Goal: Check status: Check status

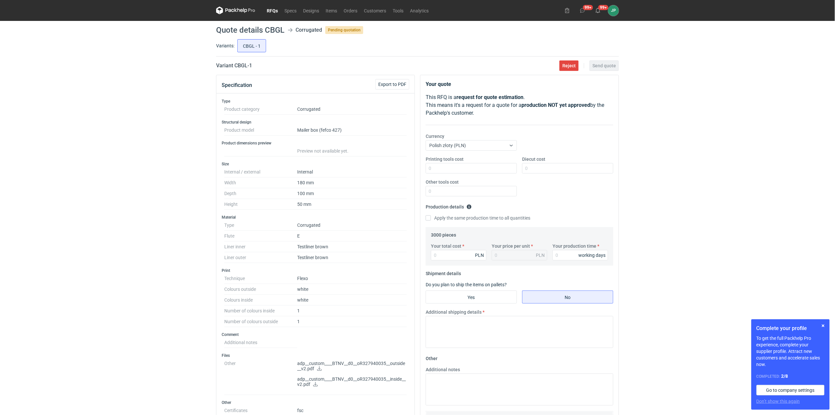
click at [314, 382] on p "adp__custom____BTNV__d0__oR327940035__inside__v2.pdf" at bounding box center [351, 382] width 109 height 11
click at [314, 387] on p "adp__custom____BTNV__d0__oR327940035__inside__v2.pdf" at bounding box center [351, 382] width 109 height 11
click at [317, 387] on icon at bounding box center [315, 384] width 5 height 5
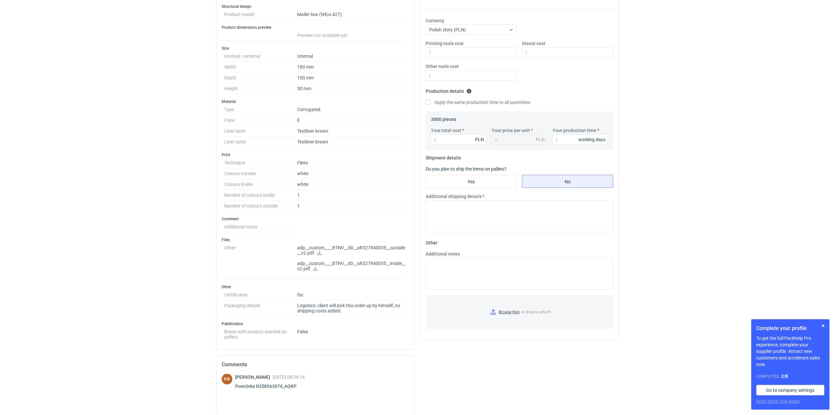
scroll to position [131, 0]
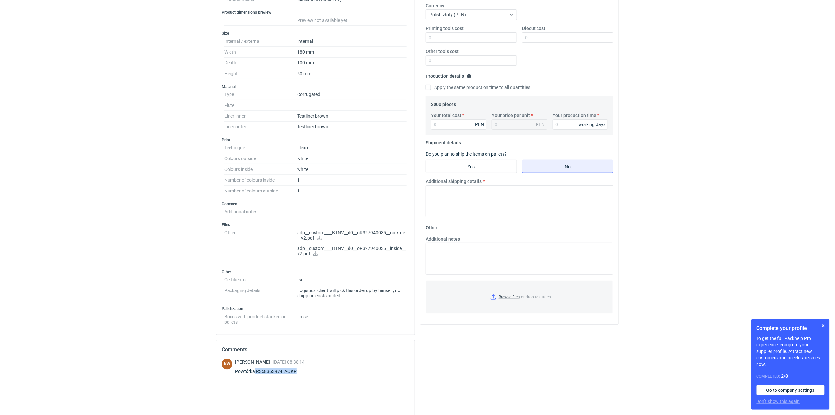
drag, startPoint x: 254, startPoint y: 373, endPoint x: 298, endPoint y: 379, distance: 44.6
click at [298, 377] on div "Klaudia Wiśniewska 03 Sep 2025 08:38:14 Powtórka R358363974_AQKP" at bounding box center [270, 368] width 70 height 18
copy div "R358363974_AQKP"
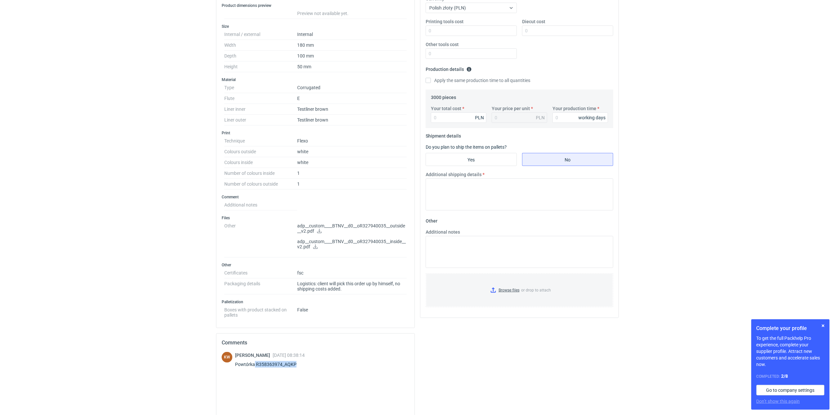
scroll to position [172, 0]
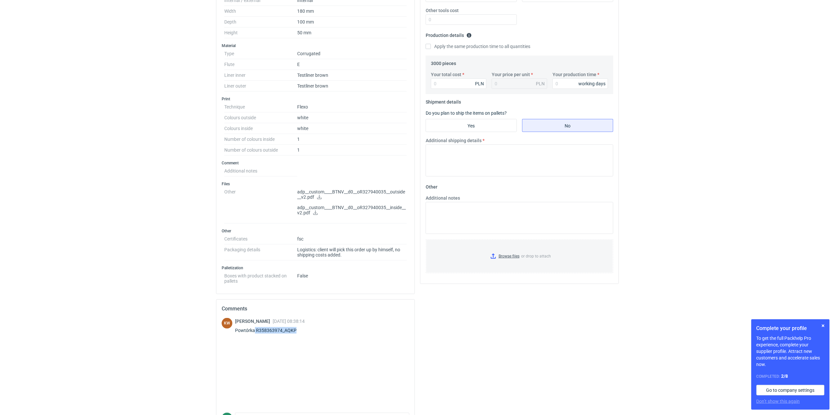
copy div "R358363974_AQKP"
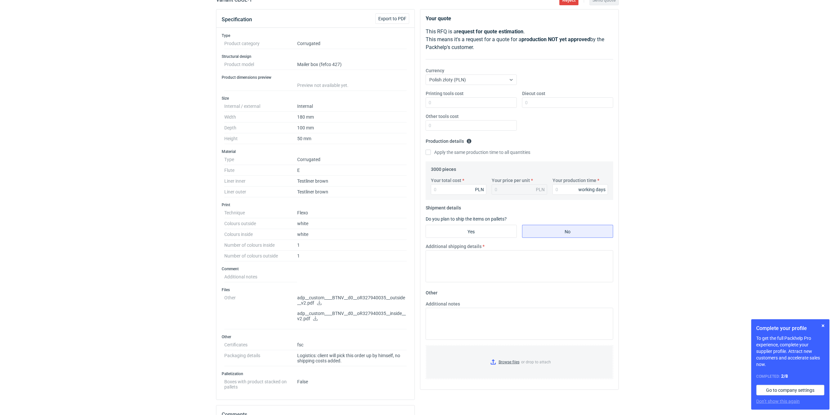
scroll to position [0, 0]
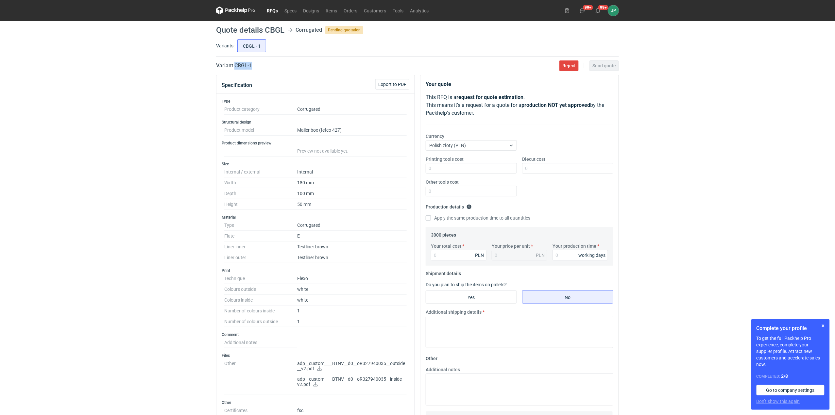
drag, startPoint x: 256, startPoint y: 65, endPoint x: 234, endPoint y: 65, distance: 21.9
click at [234, 65] on div "Variant CBGL - 1 Reject Send quote" at bounding box center [417, 66] width 403 height 8
copy h2 "CBGL - 1"
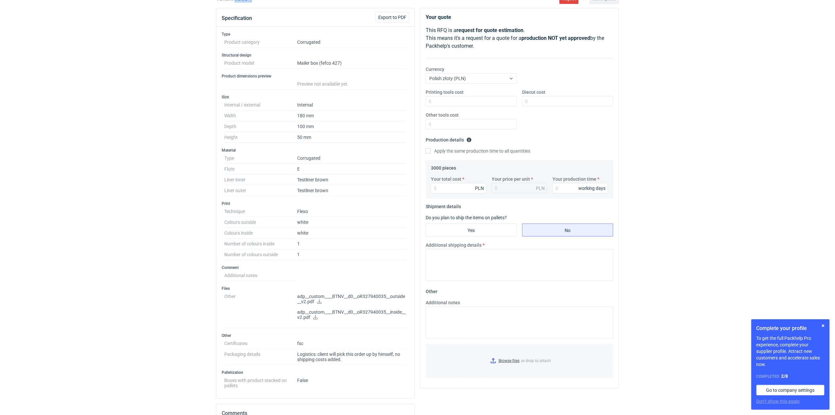
scroll to position [131, 0]
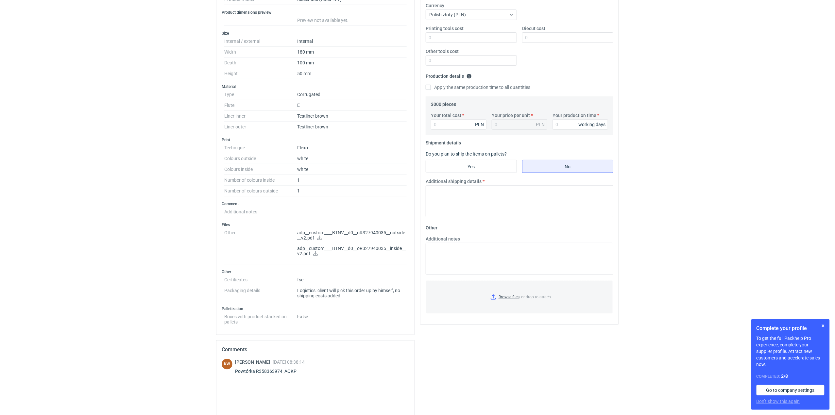
click at [265, 370] on div "Klaudia Wiśniewska 03 Sep 2025 08:38:14 Powtórka R358363974_AQKP" at bounding box center [270, 368] width 70 height 18
copy div "Powtórka R358363974_AQKP"
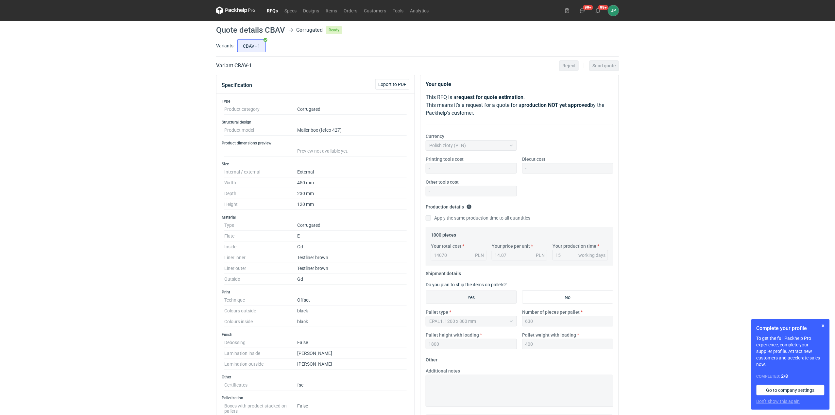
click at [266, 9] on link "RFQs" at bounding box center [272, 11] width 18 height 8
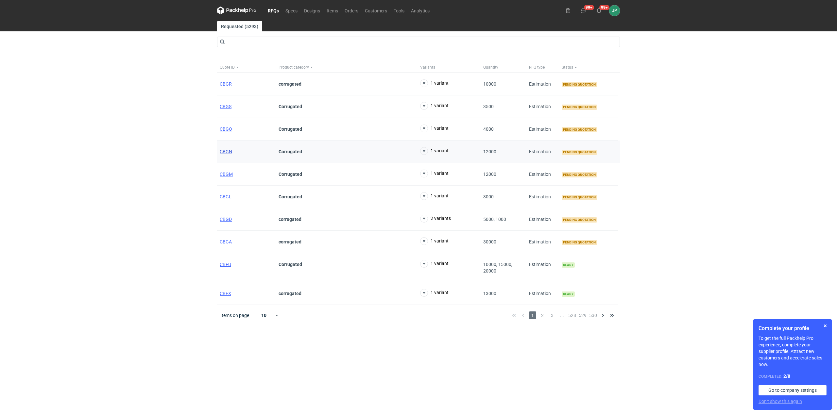
click at [225, 152] on span "CBGN" at bounding box center [226, 151] width 12 height 5
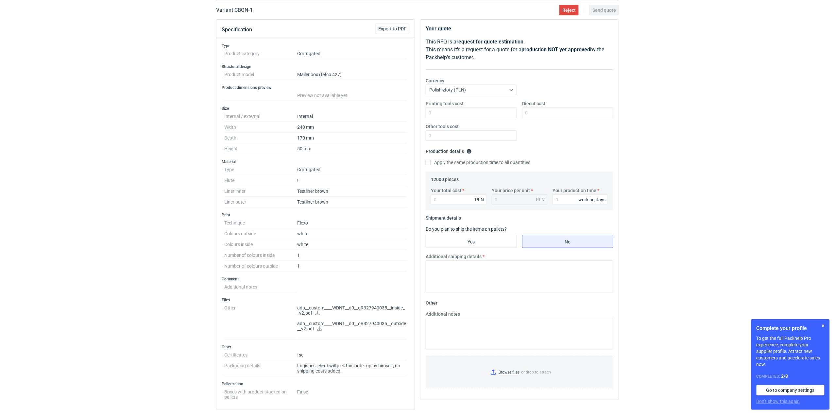
scroll to position [174, 0]
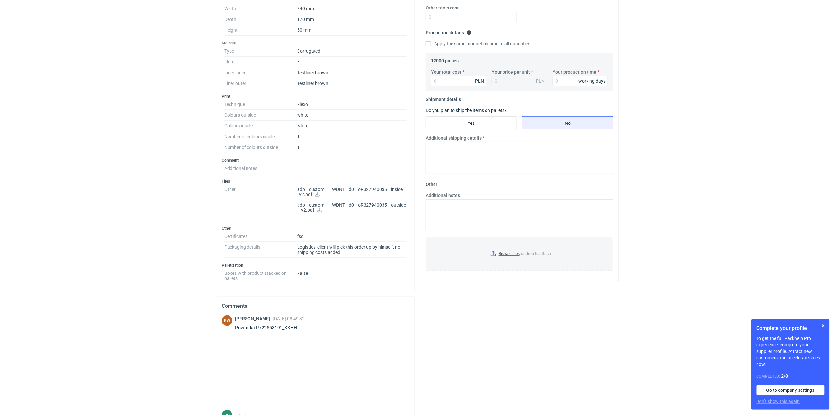
click at [88, 241] on html "RFQs Specs Designs Items Orders Customers Tools Analytics 99+ 99+ JP [PERSON_NA…" at bounding box center [417, 33] width 835 height 415
